Goal: Task Accomplishment & Management: Use online tool/utility

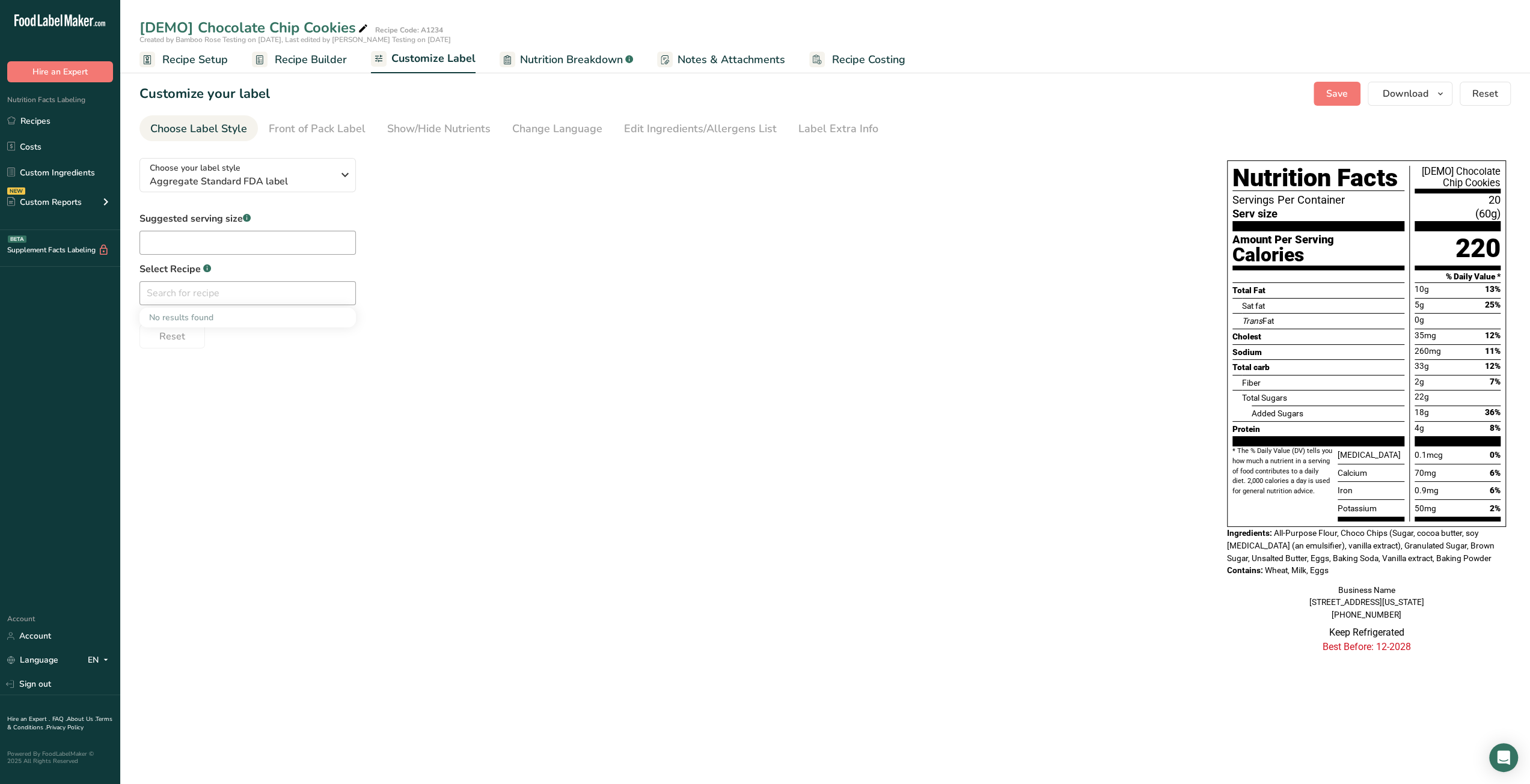
click at [189, 52] on span "Recipe Setup" at bounding box center [195, 59] width 65 height 16
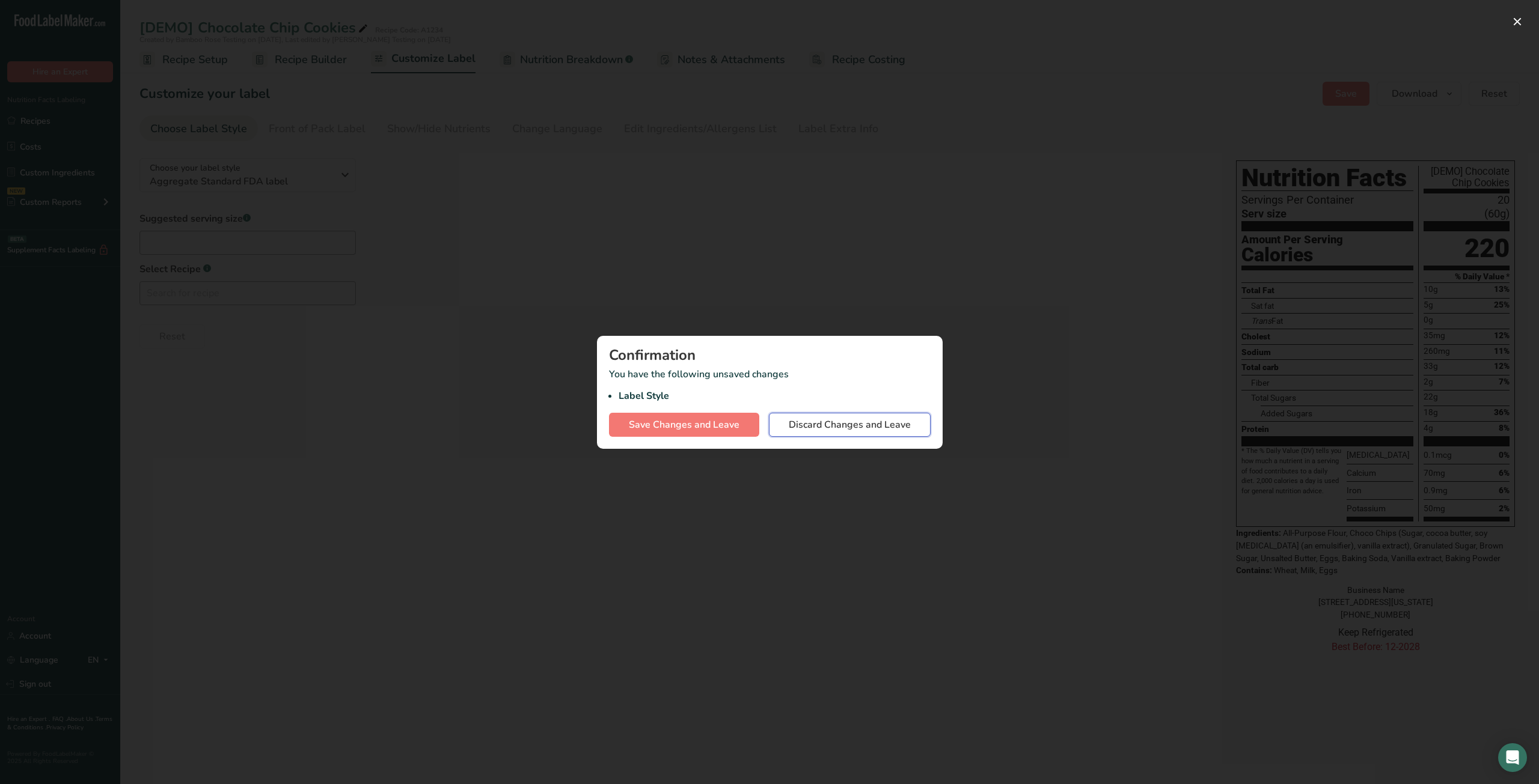
click at [846, 427] on span "Discard Changes and Leave" at bounding box center [849, 425] width 122 height 15
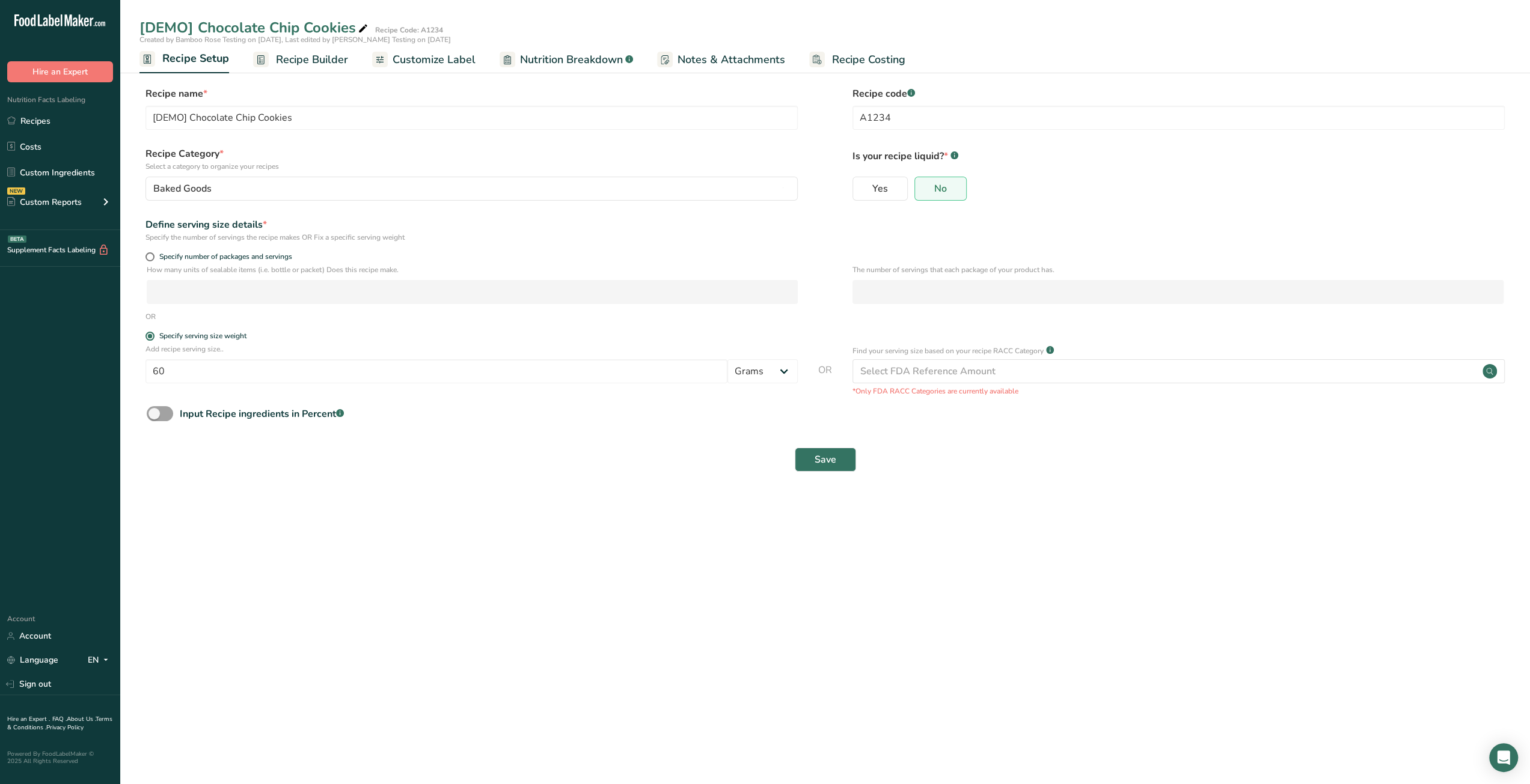
click at [307, 64] on span "Recipe Builder" at bounding box center [312, 59] width 72 height 16
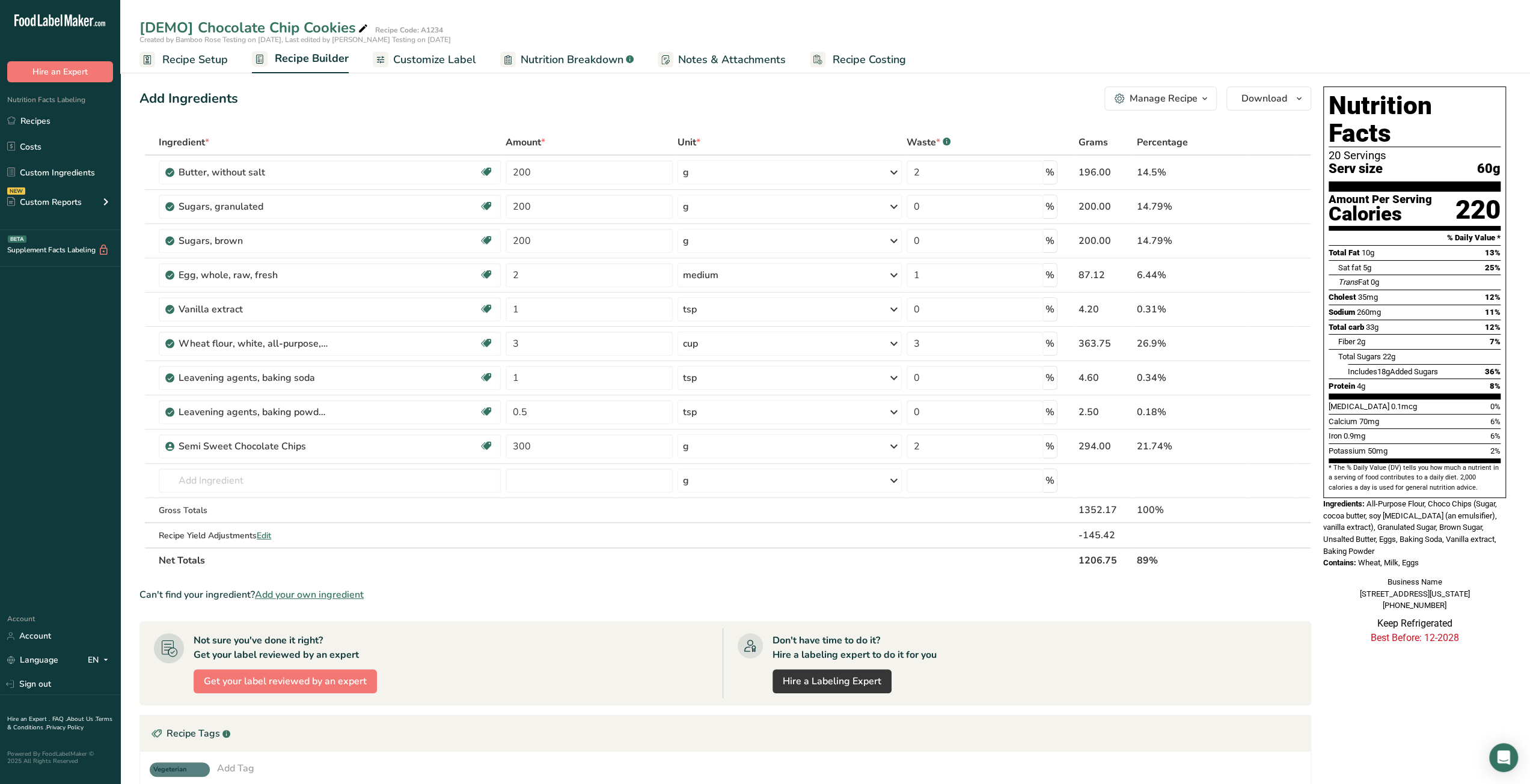
click at [446, 62] on span "Customize Label" at bounding box center [435, 59] width 83 height 16
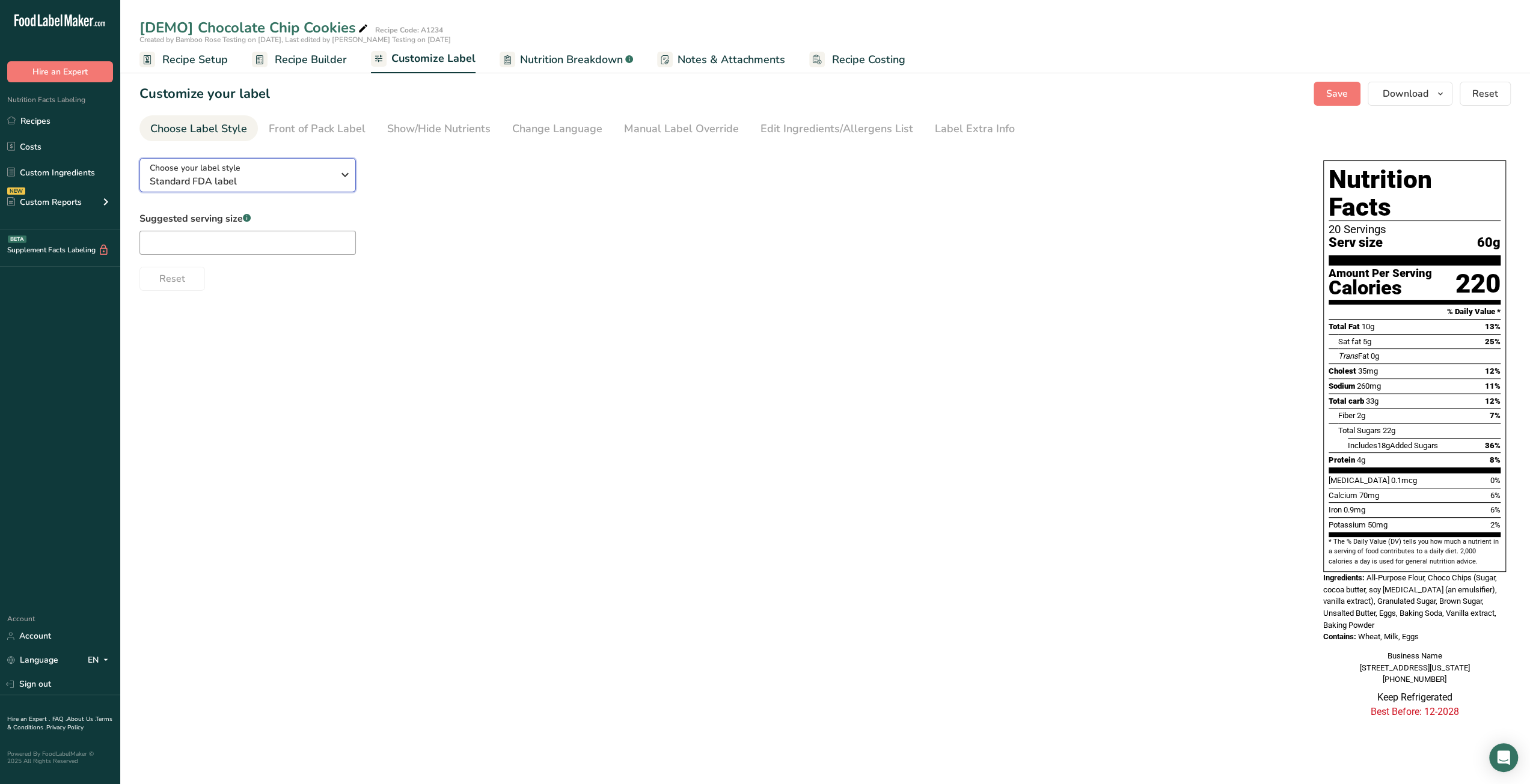
click at [326, 180] on span "Standard FDA label" at bounding box center [241, 182] width 183 height 15
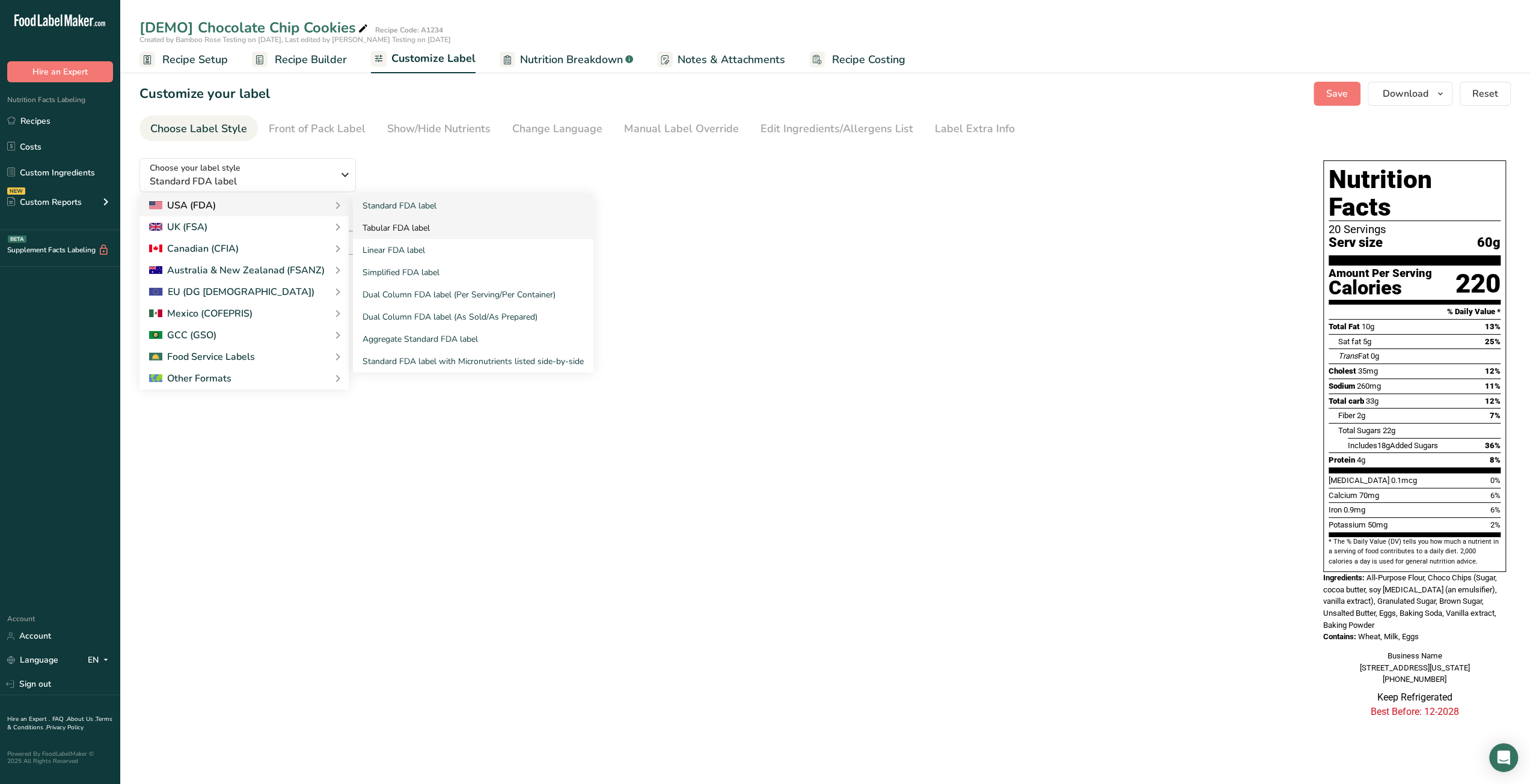
click at [398, 230] on link "Tabular FDA label" at bounding box center [473, 228] width 241 height 22
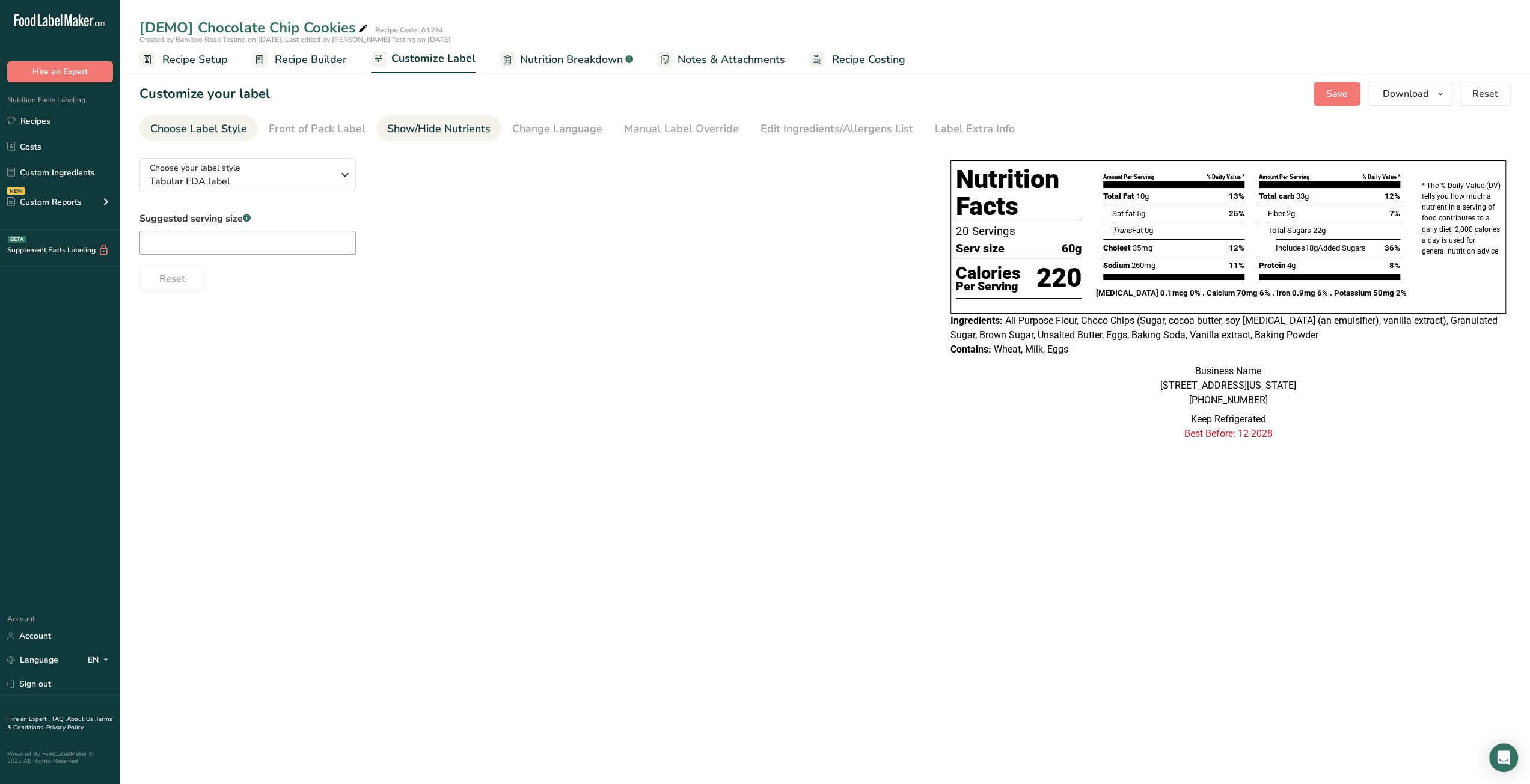
click at [461, 135] on div "Show/Hide Nutrients" at bounding box center [439, 128] width 104 height 16
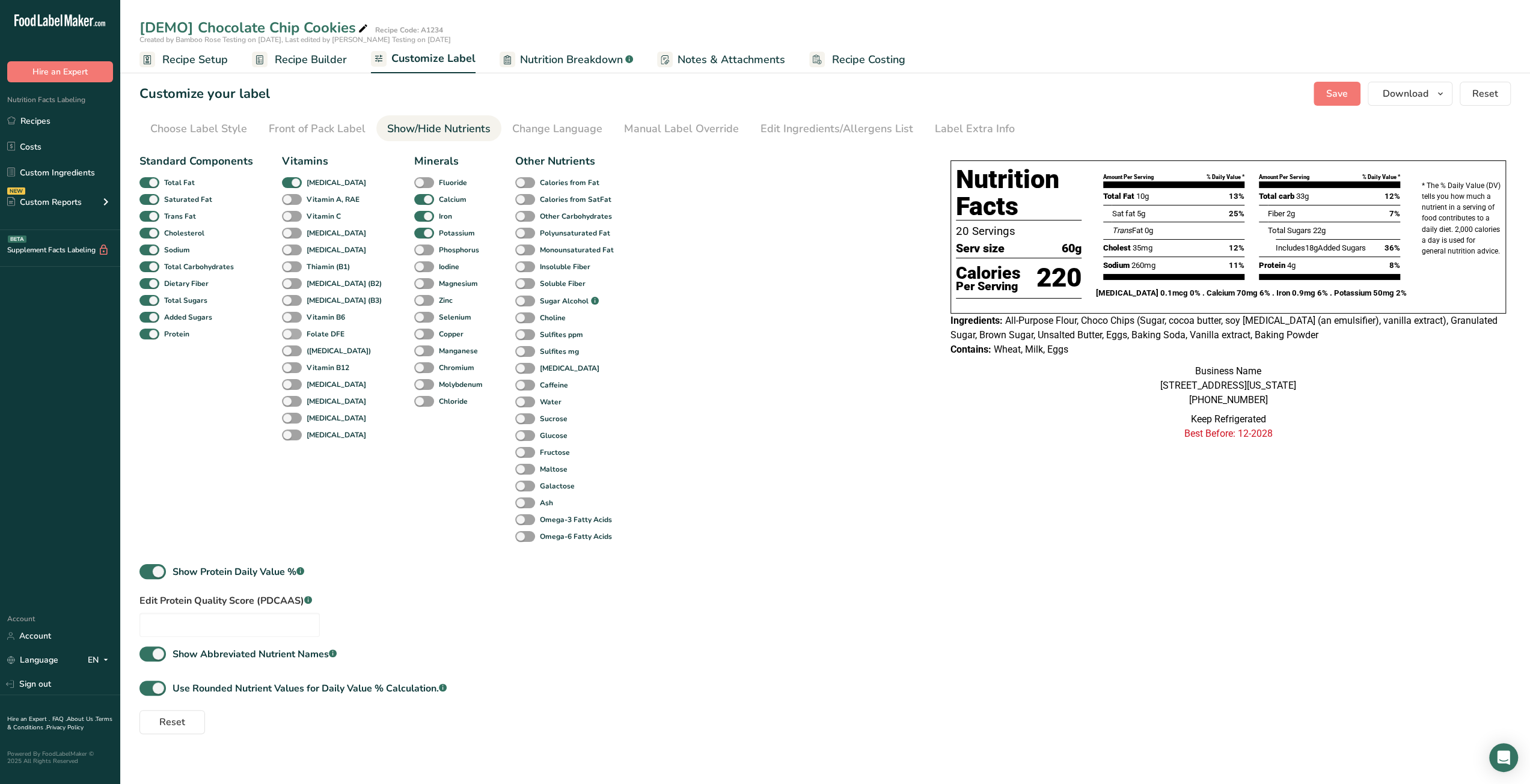
click at [296, 331] on span at bounding box center [292, 334] width 20 height 12
click at [290, 331] on input "Folate DFE" at bounding box center [286, 333] width 8 height 8
checkbox input "true"
click at [656, 130] on div "Manual Label Override" at bounding box center [681, 128] width 115 height 16
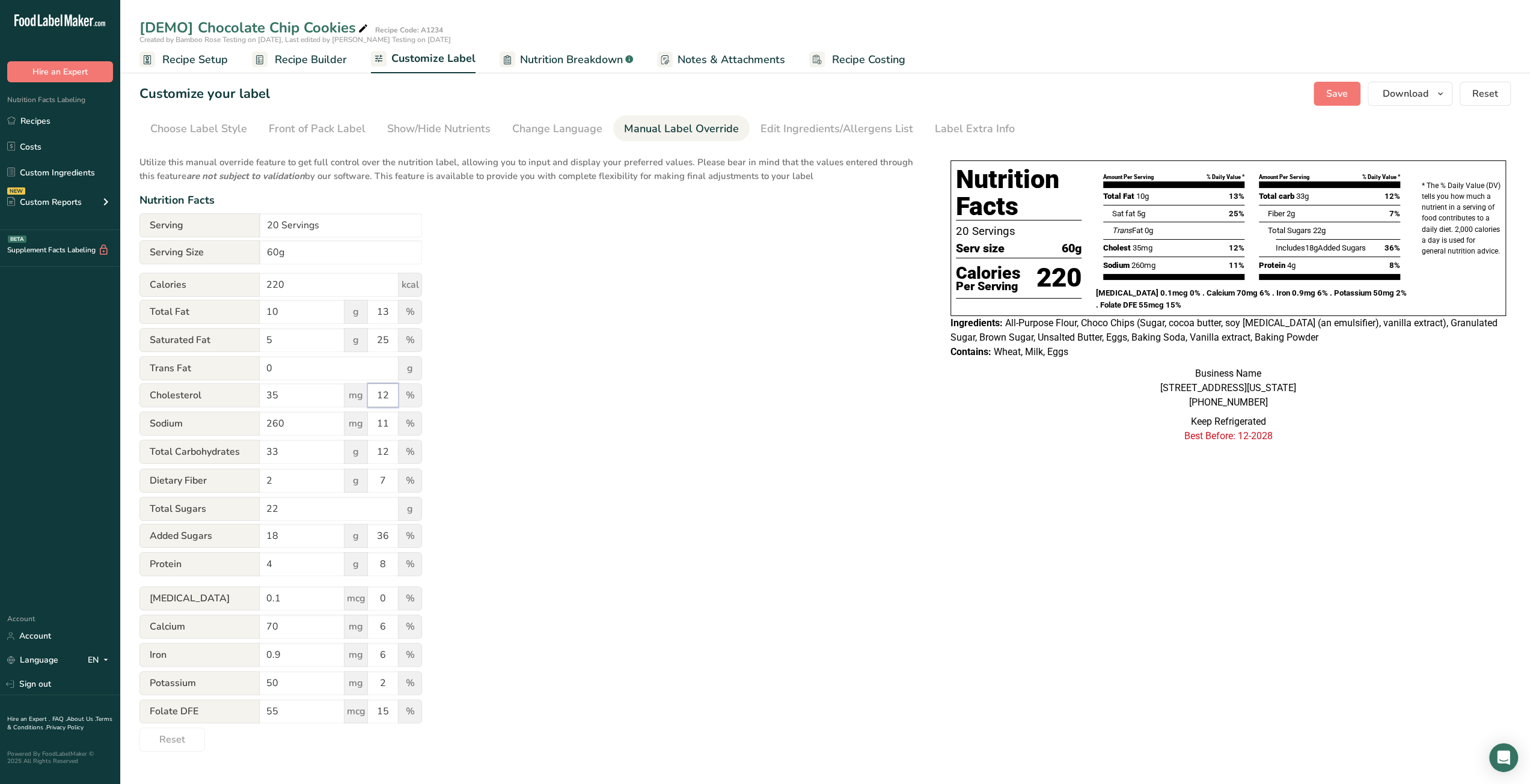
drag, startPoint x: 389, startPoint y: 399, endPoint x: 382, endPoint y: 397, distance: 7.3
click at [382, 397] on input "12" at bounding box center [383, 396] width 30 height 24
type input "11"
click at [553, 448] on div "Utilize this manual override feature to get full control over the nutrition lab…" at bounding box center [533, 450] width 787 height 603
click at [188, 61] on span "Recipe Setup" at bounding box center [195, 59] width 65 height 16
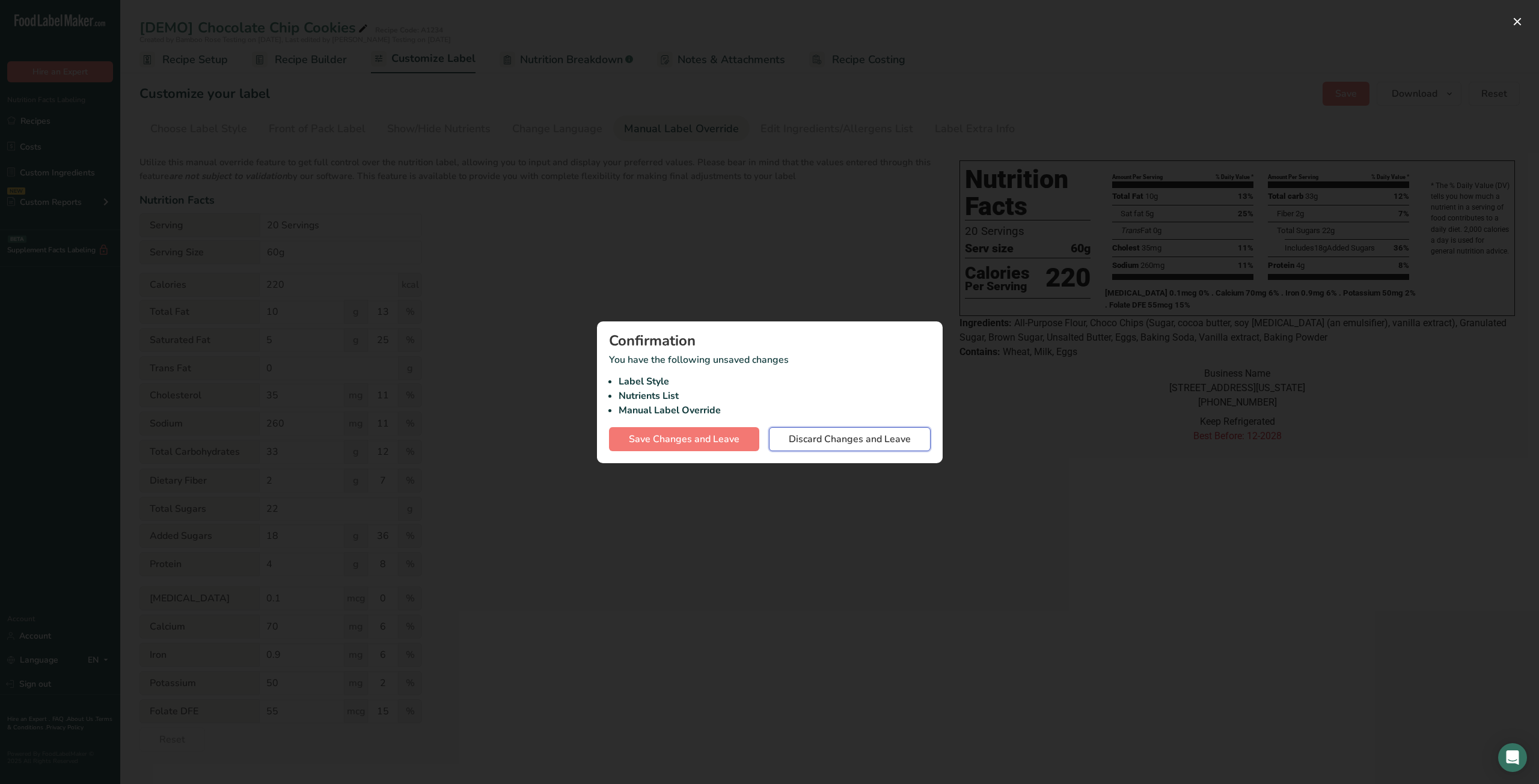
click at [803, 437] on span "Discard Changes and Leave" at bounding box center [849, 439] width 122 height 15
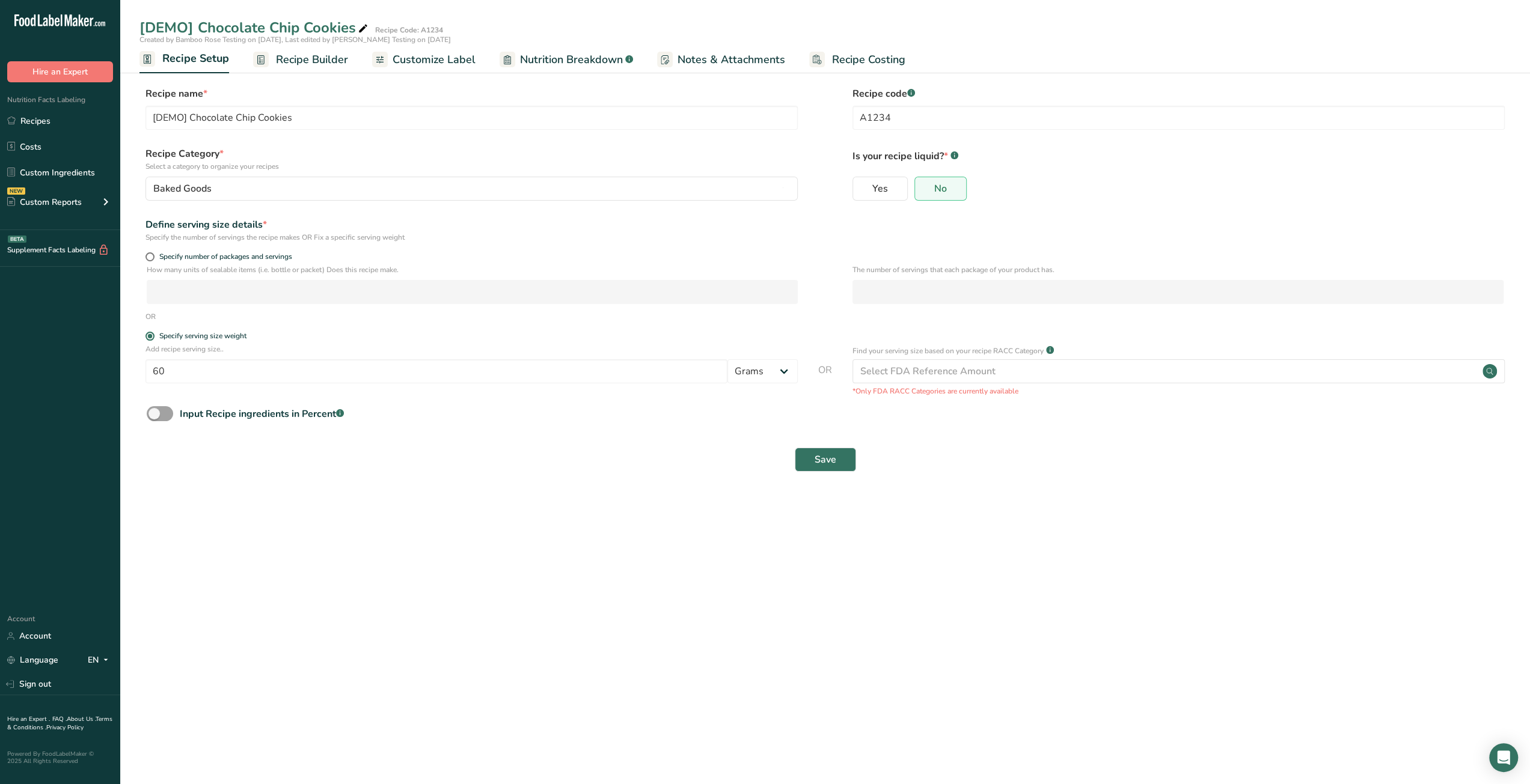
click at [434, 63] on span "Customize Label" at bounding box center [434, 59] width 83 height 16
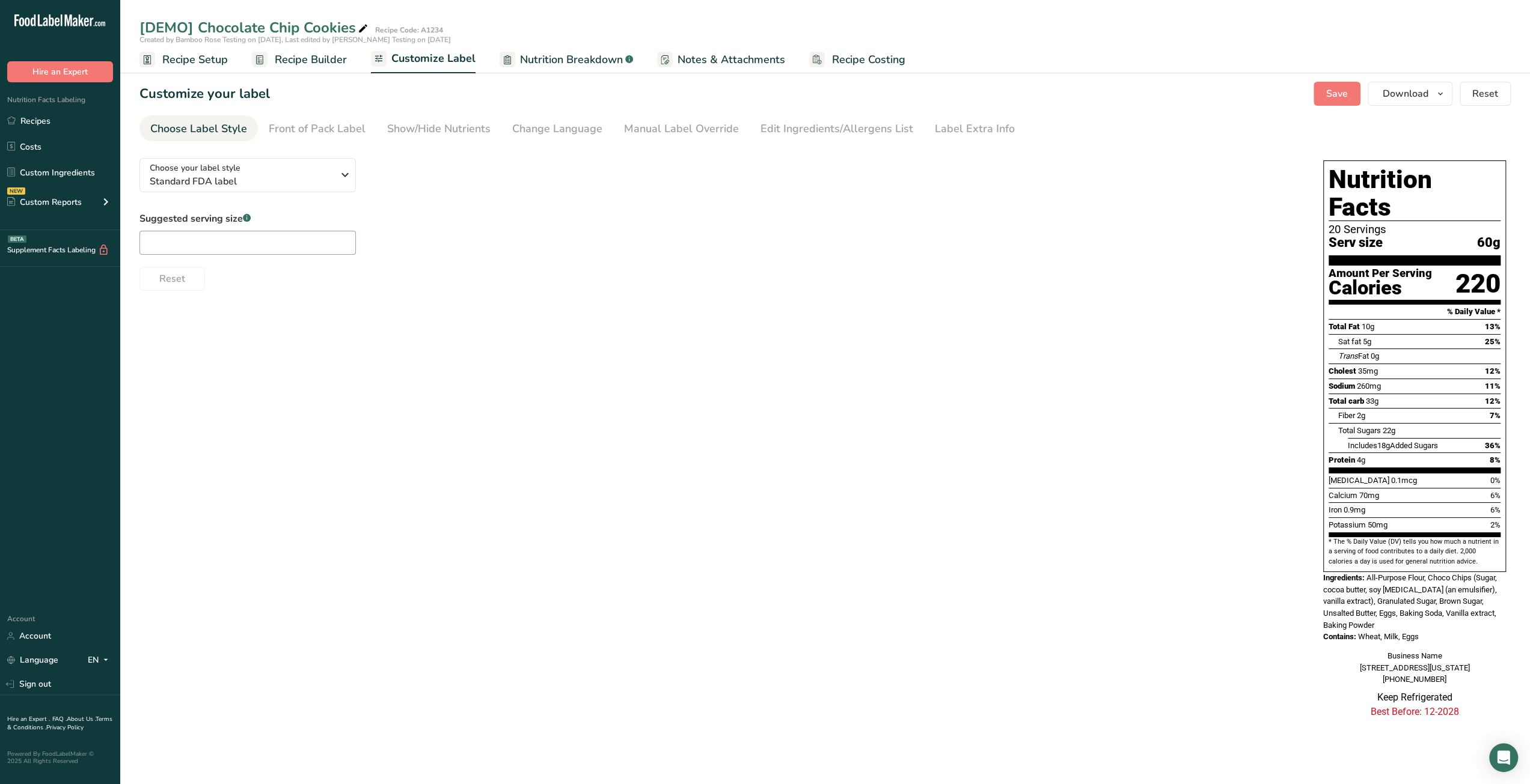
click at [578, 56] on span "Nutrition Breakdown" at bounding box center [572, 59] width 103 height 16
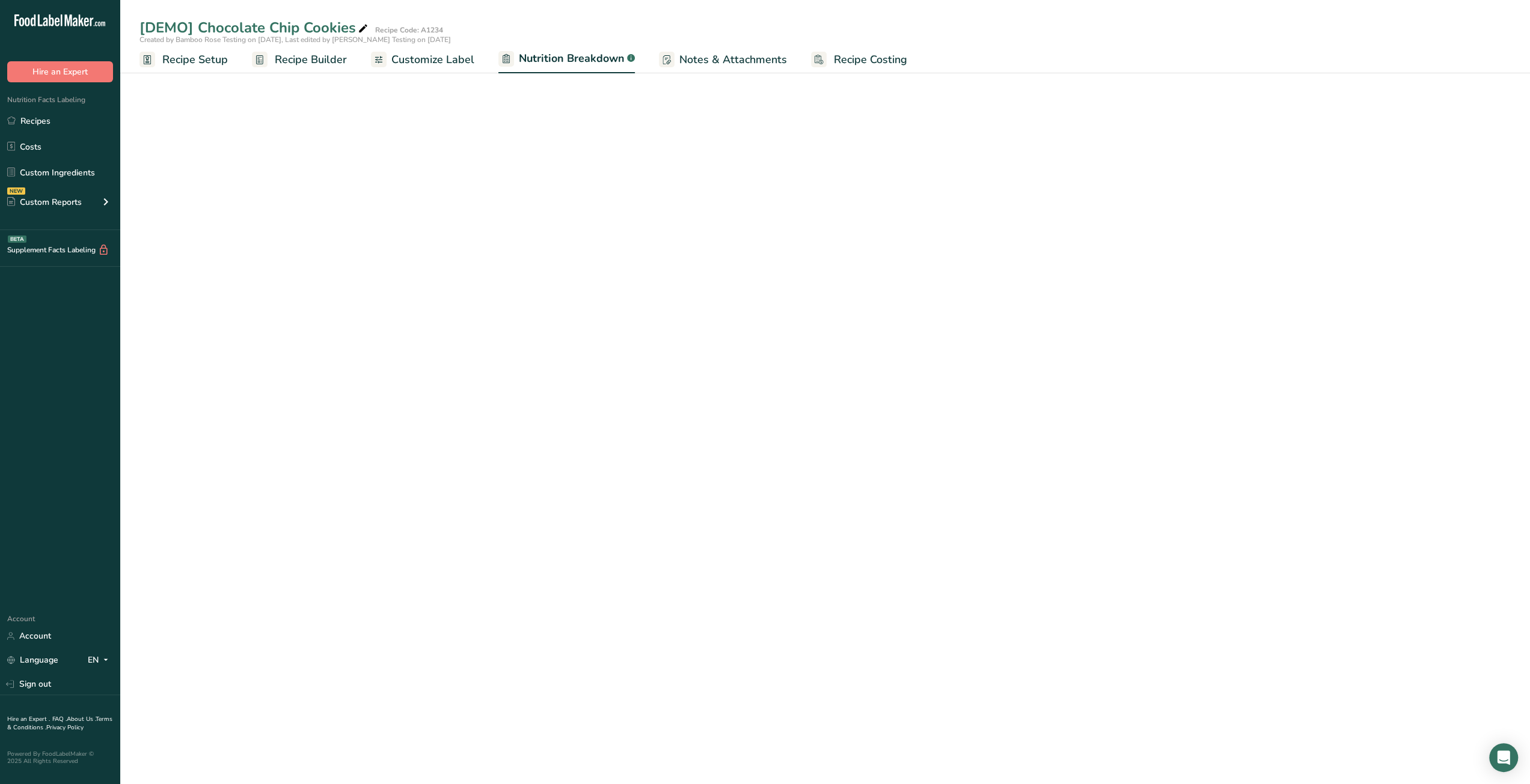
select select "Calories"
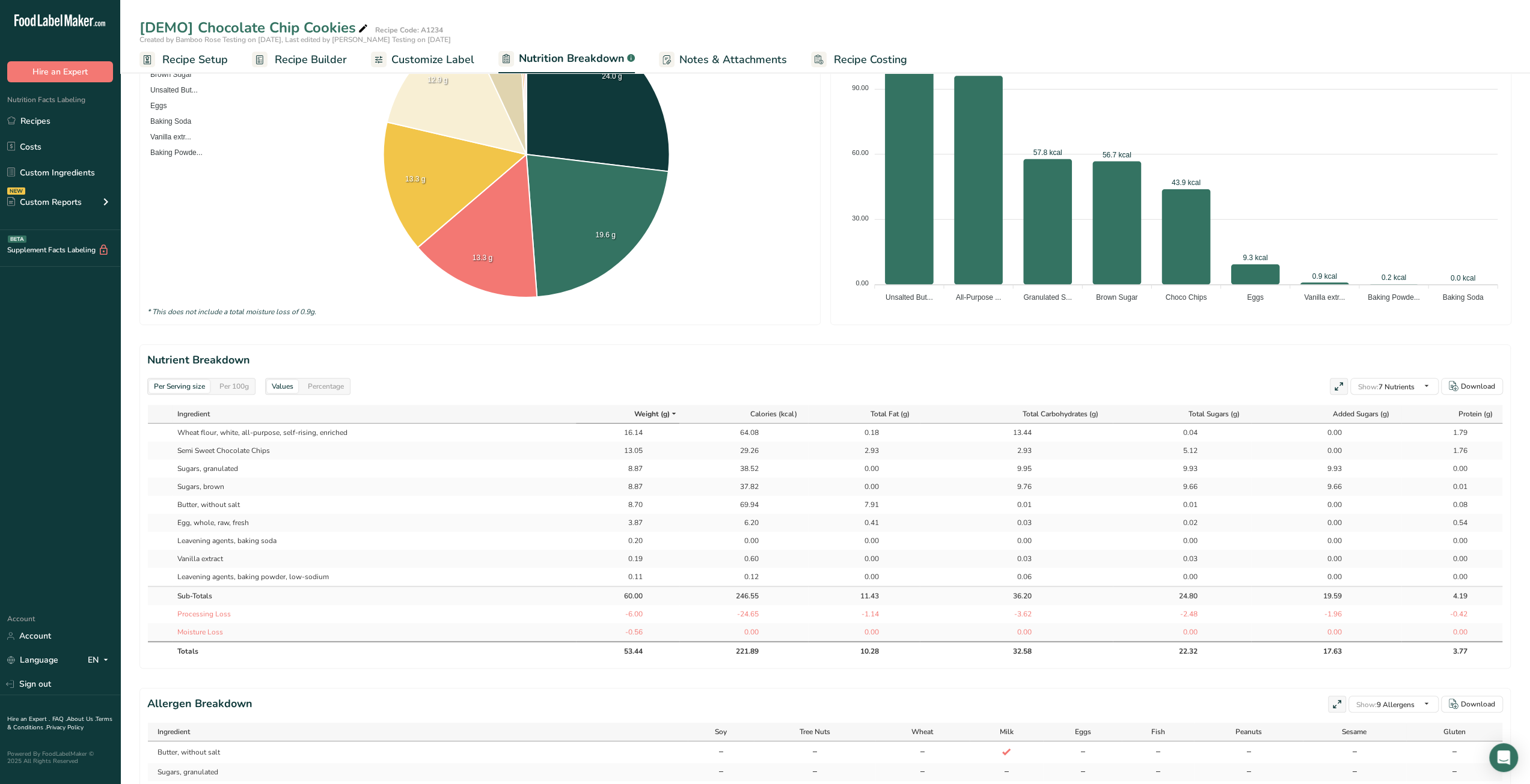
scroll to position [301, 0]
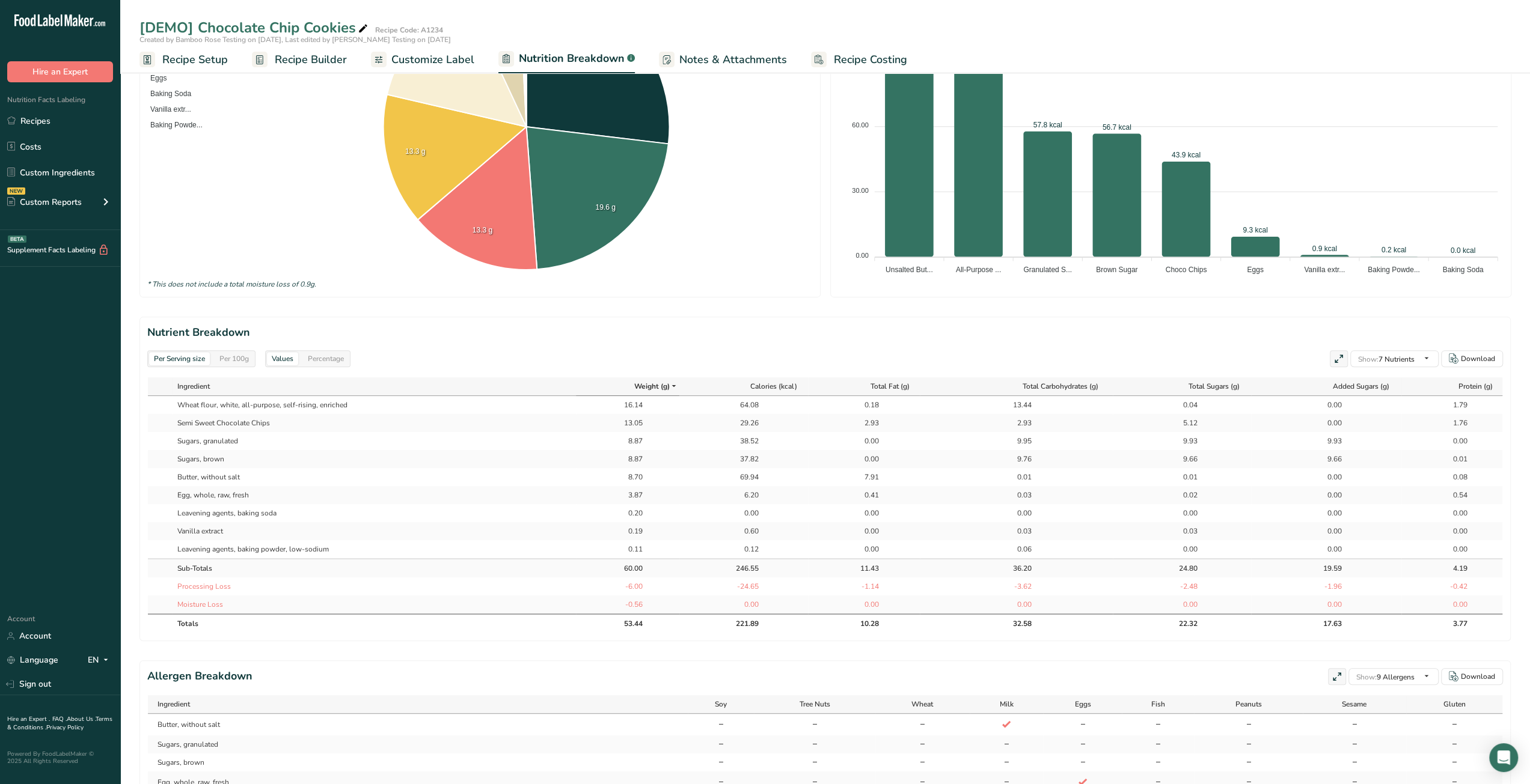
click at [233, 360] on div "Per 100g" at bounding box center [234, 359] width 39 height 13
click at [189, 356] on div "Per Serving size" at bounding box center [179, 359] width 61 height 13
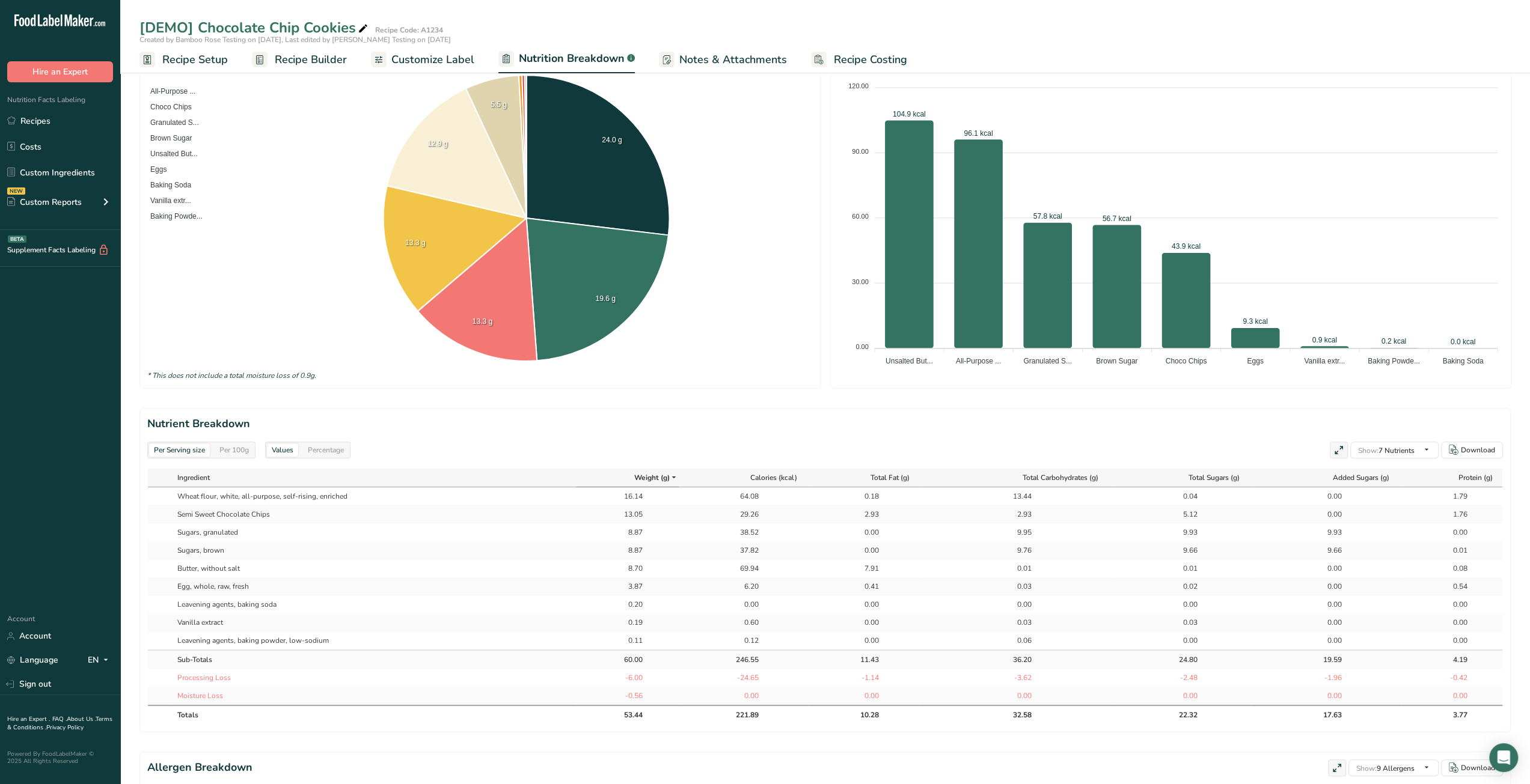
scroll to position [241, 0]
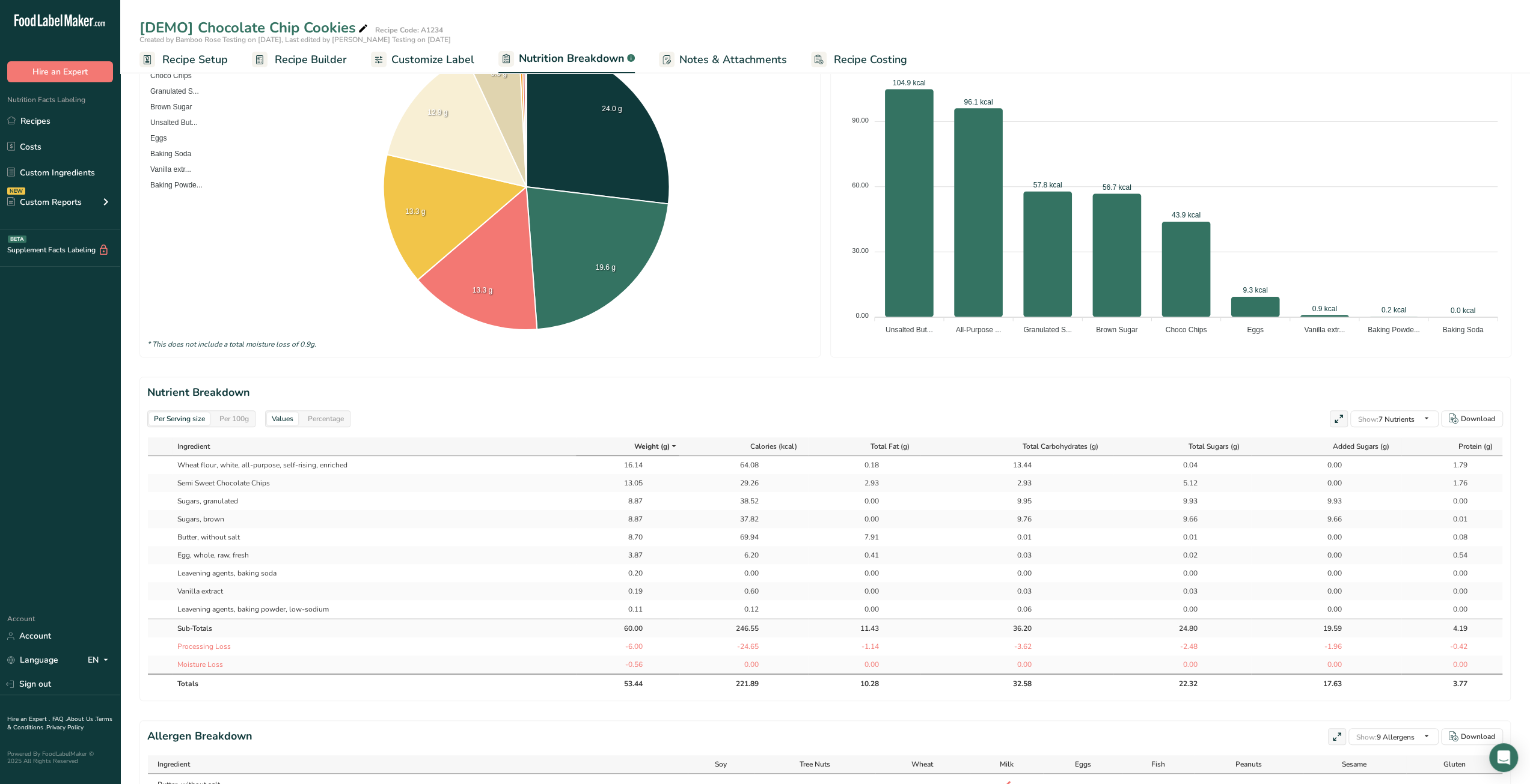
click at [433, 64] on span "Customize Label" at bounding box center [433, 59] width 83 height 16
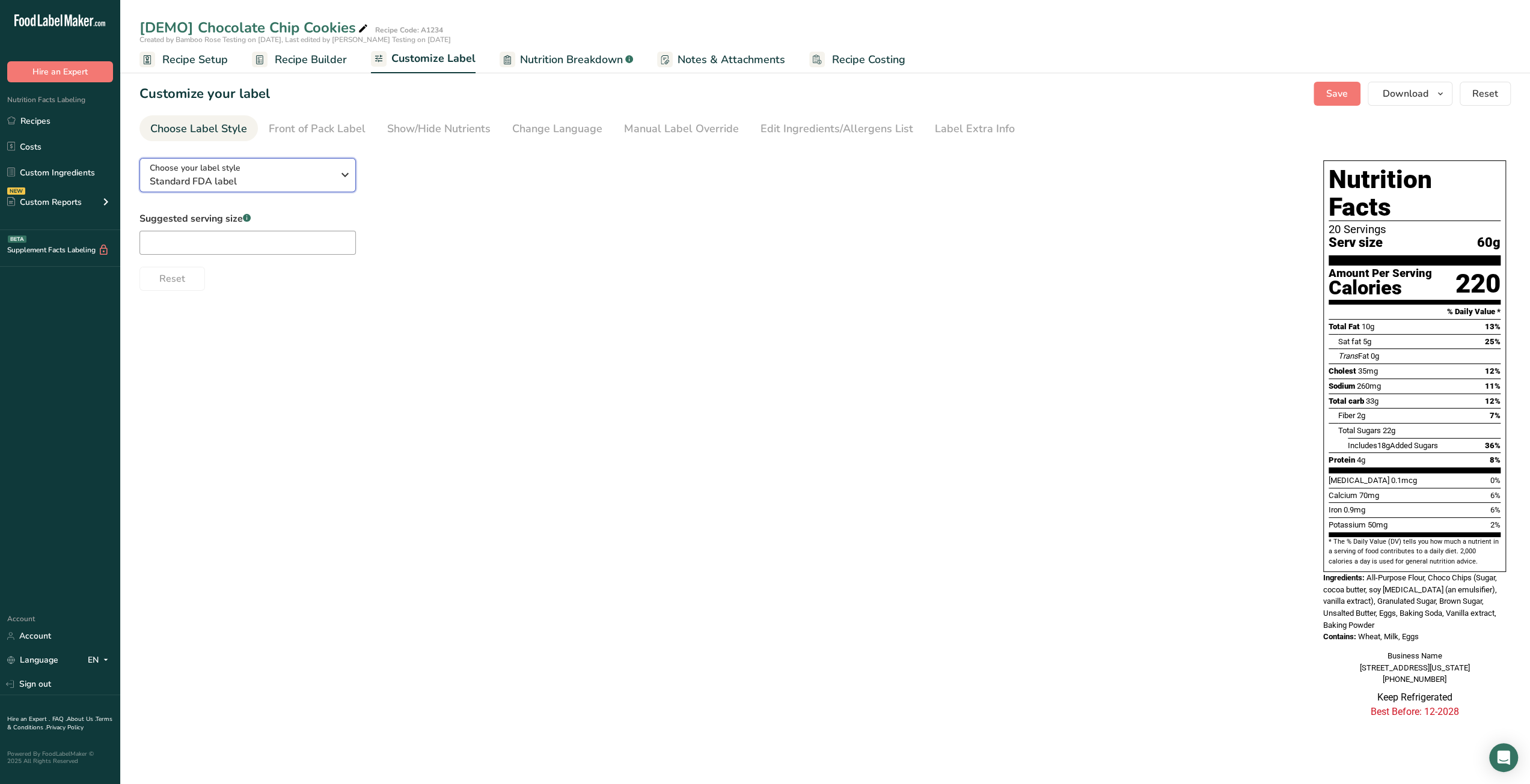
click at [340, 178] on icon "button" at bounding box center [345, 175] width 15 height 22
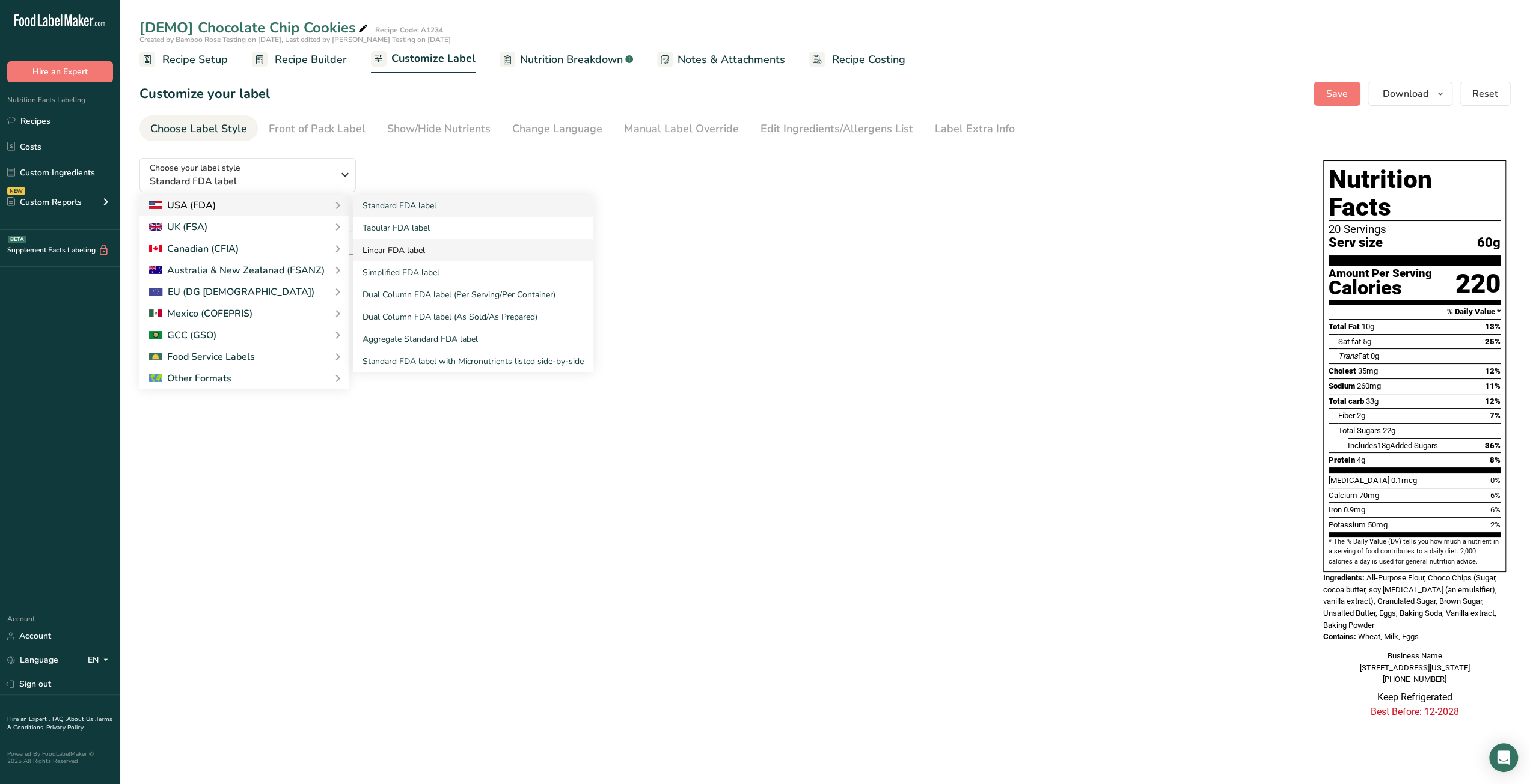
click at [414, 253] on link "Linear FDA label" at bounding box center [473, 250] width 241 height 22
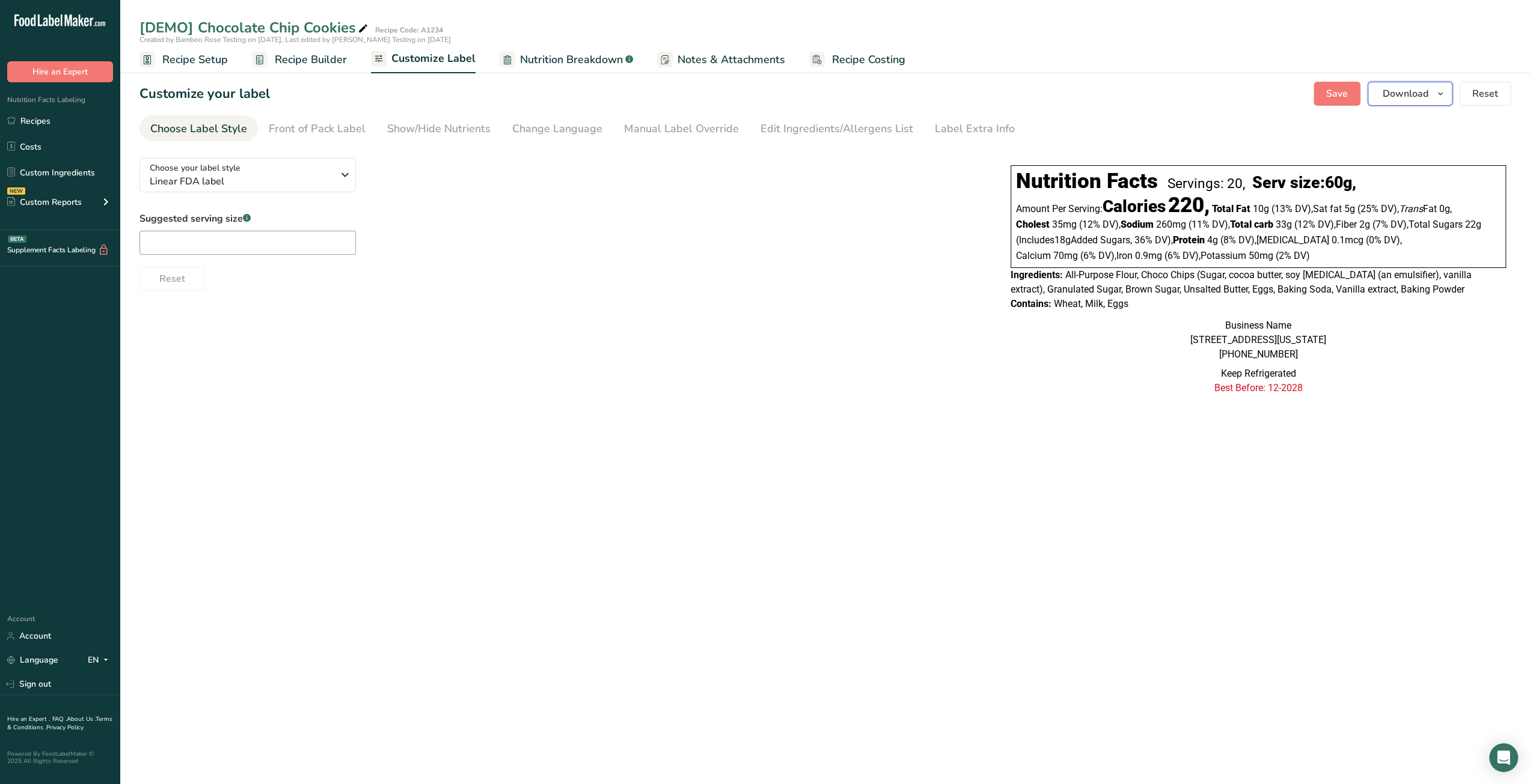
click at [1443, 91] on icon "button" at bounding box center [1440, 94] width 10 height 15
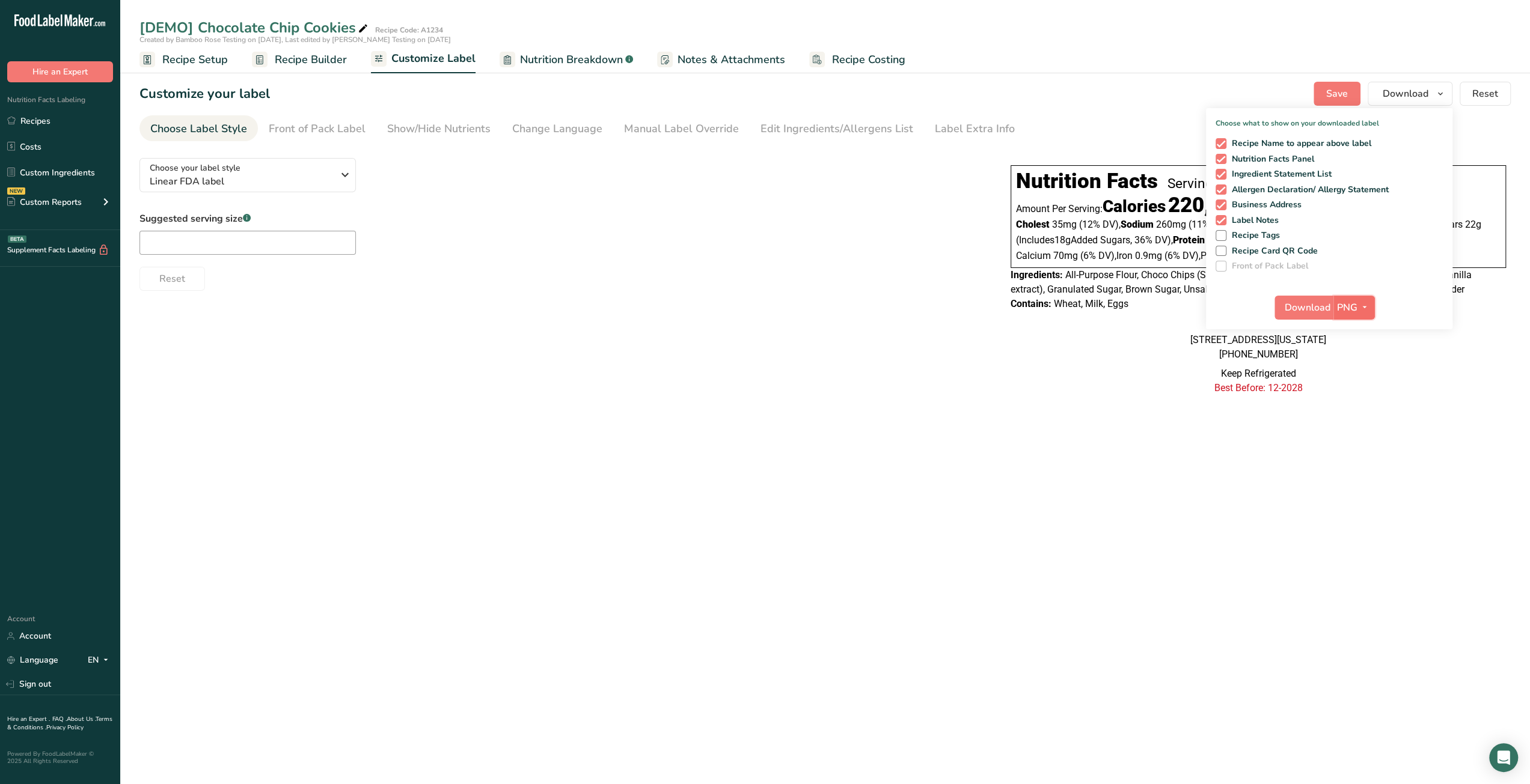
click at [1361, 307] on icon "button" at bounding box center [1365, 307] width 10 height 15
click at [937, 407] on div "Choose your label style Linear FDA label USA (FDA) Standard FDA label Tabular F…" at bounding box center [825, 279] width 1371 height 261
